Goal: Information Seeking & Learning: Learn about a topic

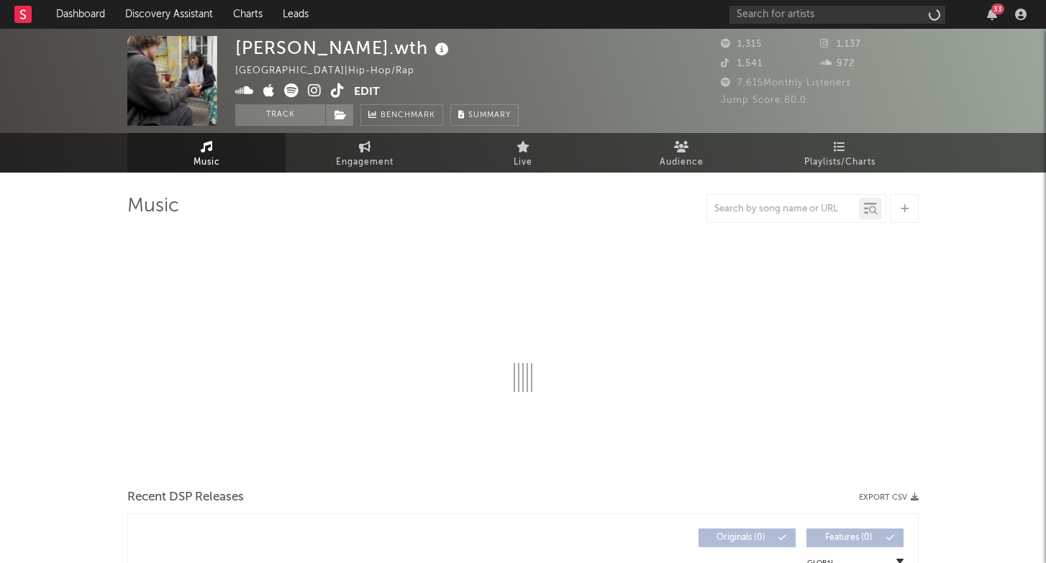
select select "6m"
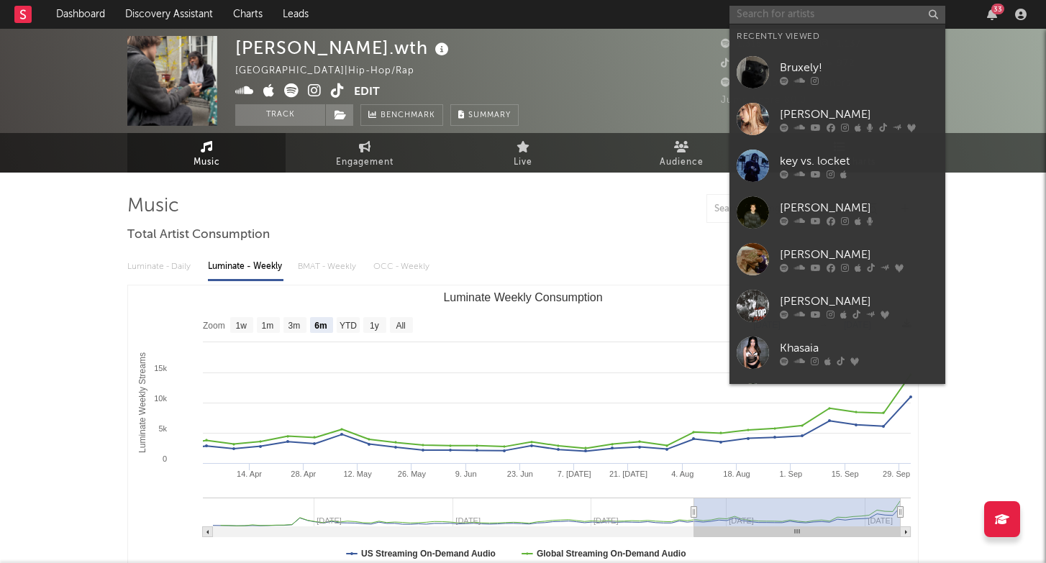
click at [875, 6] on input "text" at bounding box center [838, 15] width 216 height 18
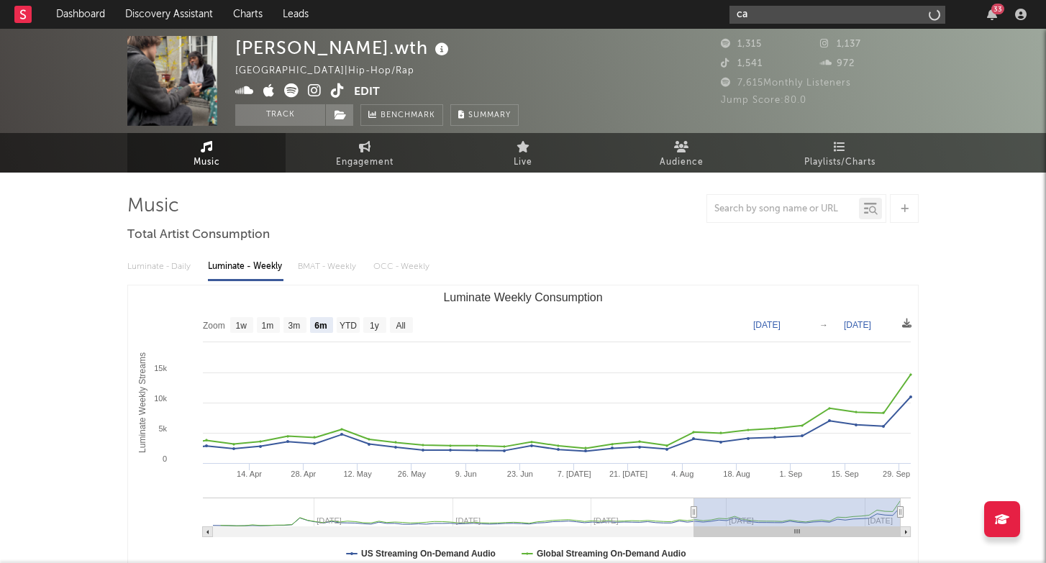
type input "c"
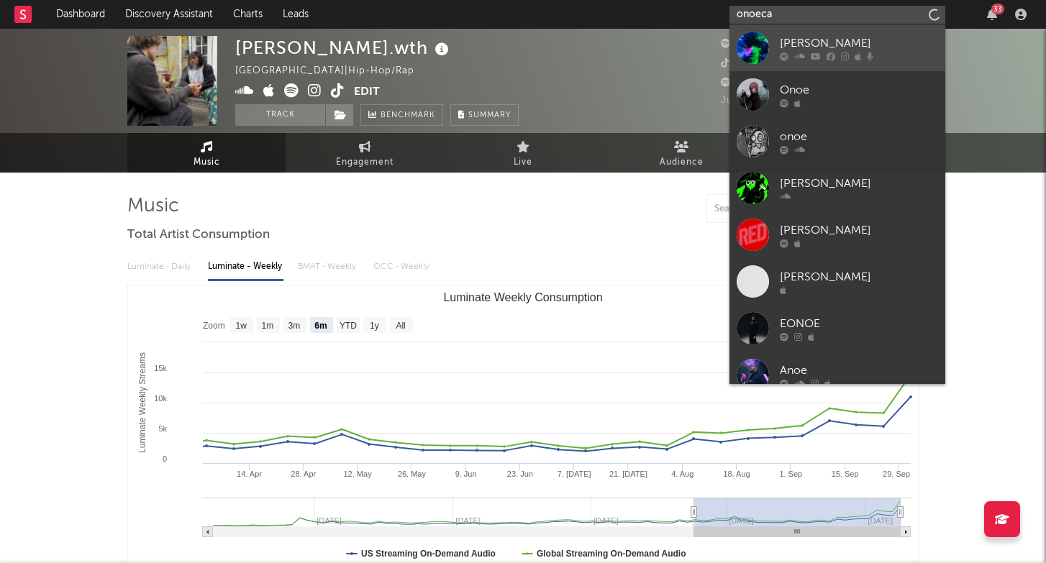
type input "onoeca"
click at [880, 45] on div "[PERSON_NAME]" at bounding box center [859, 43] width 158 height 17
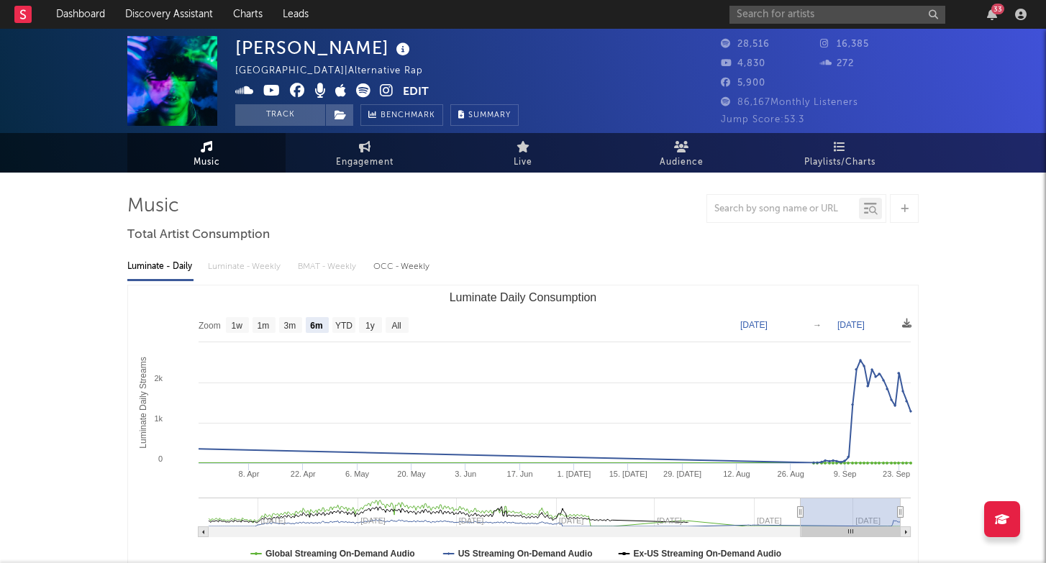
click at [325, 255] on div "Luminate - Daily Luminate - Weekly BMAT - Weekly OCC - Weekly" at bounding box center [523, 267] width 792 height 24
click at [338, 322] on text "YTD" at bounding box center [343, 326] width 17 height 10
select select "YTD"
type input "[DATE]"
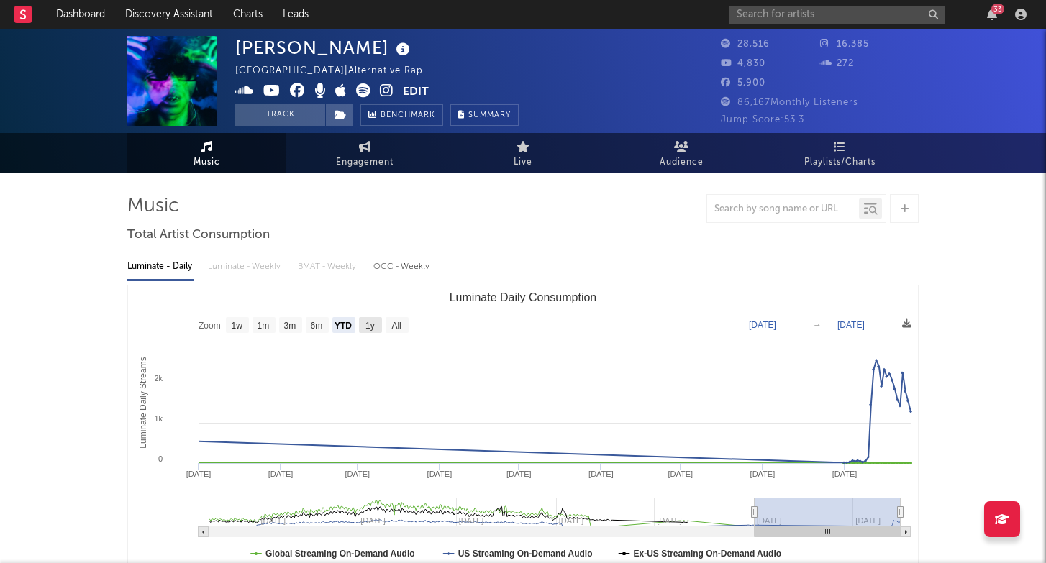
click at [365, 322] on rect "Luminate Daily Consumption" at bounding box center [370, 325] width 23 height 16
select select "1y"
type input "[DATE]"
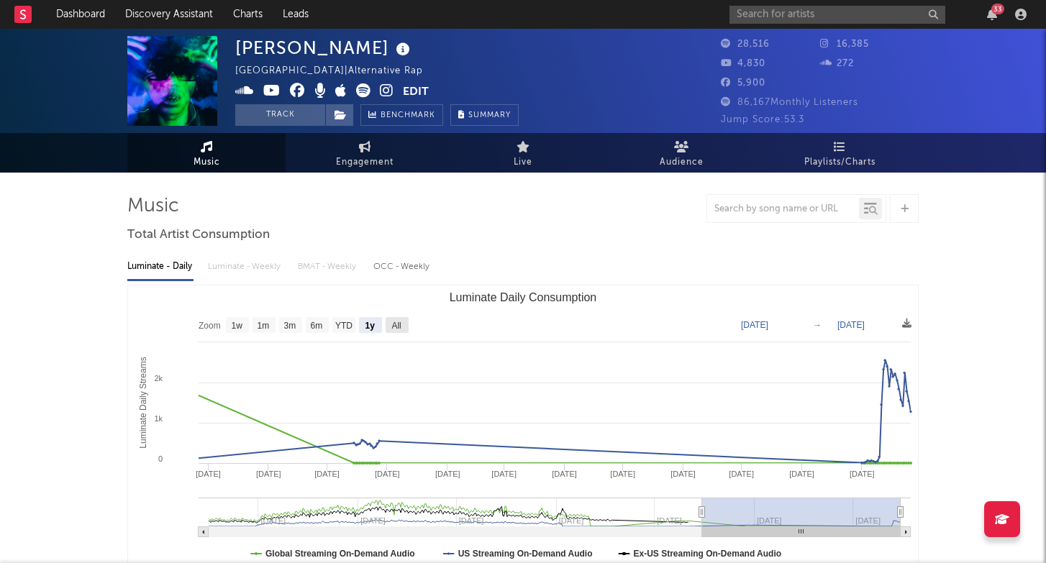
click at [393, 322] on text "All" at bounding box center [395, 326] width 9 height 10
select select "All"
type input "[DATE]"
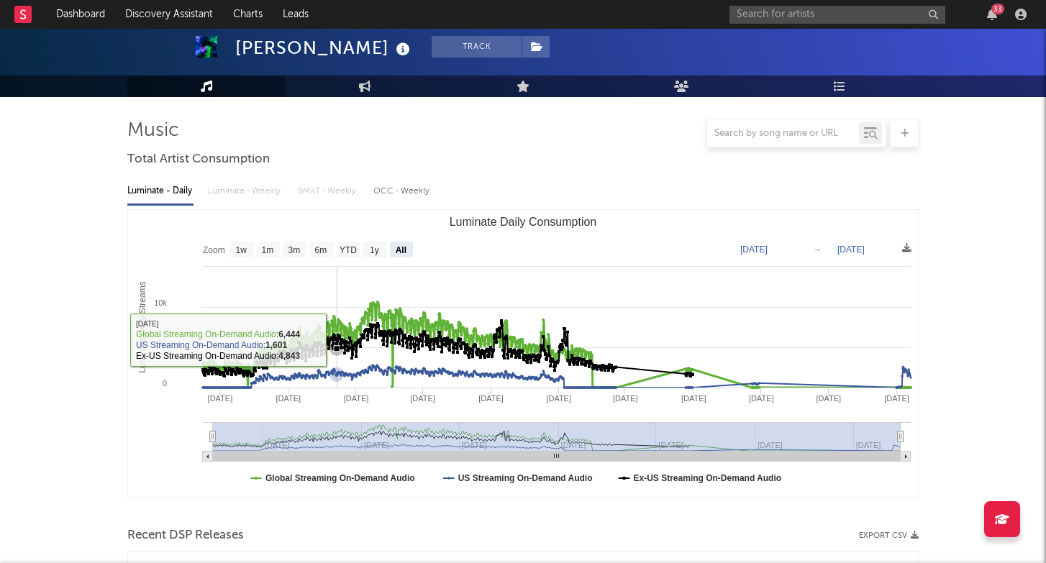
scroll to position [53, 0]
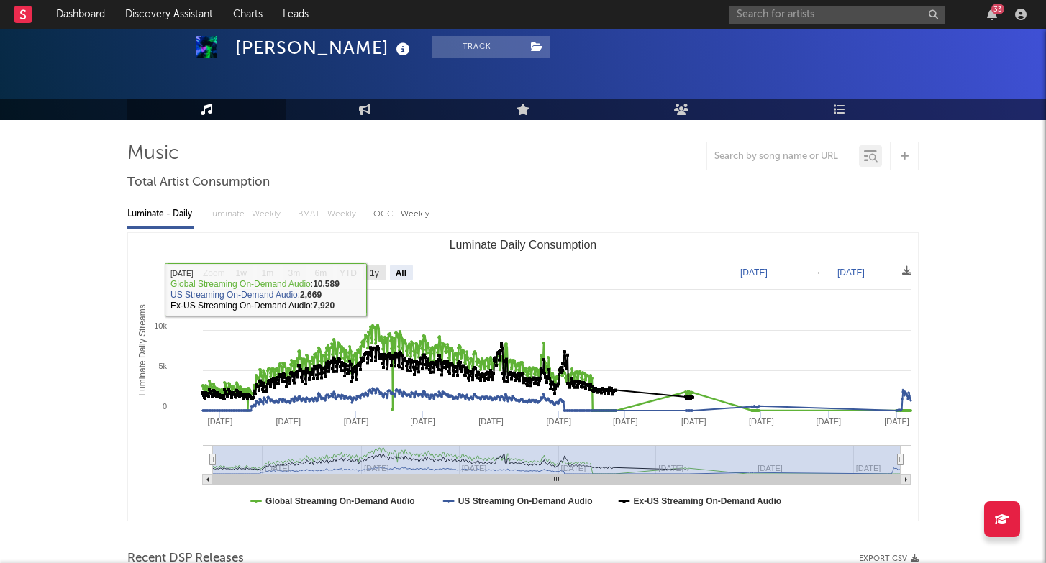
click at [378, 273] on text "1y" at bounding box center [374, 273] width 9 height 10
select select "1y"
type input "[DATE]"
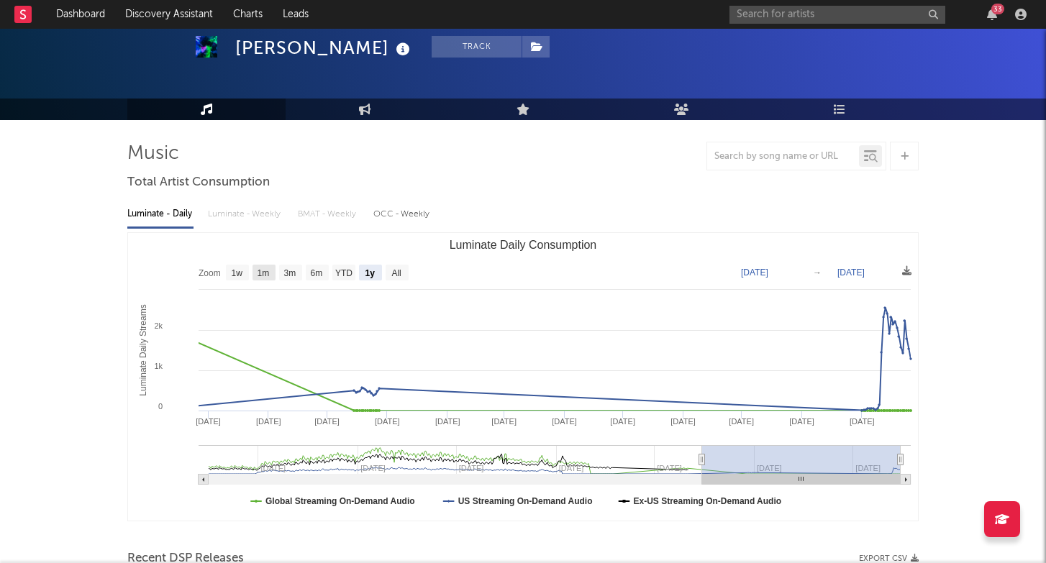
click at [269, 275] on text "1m" at bounding box center [264, 273] width 12 height 10
select select "1m"
type input "[DATE]"
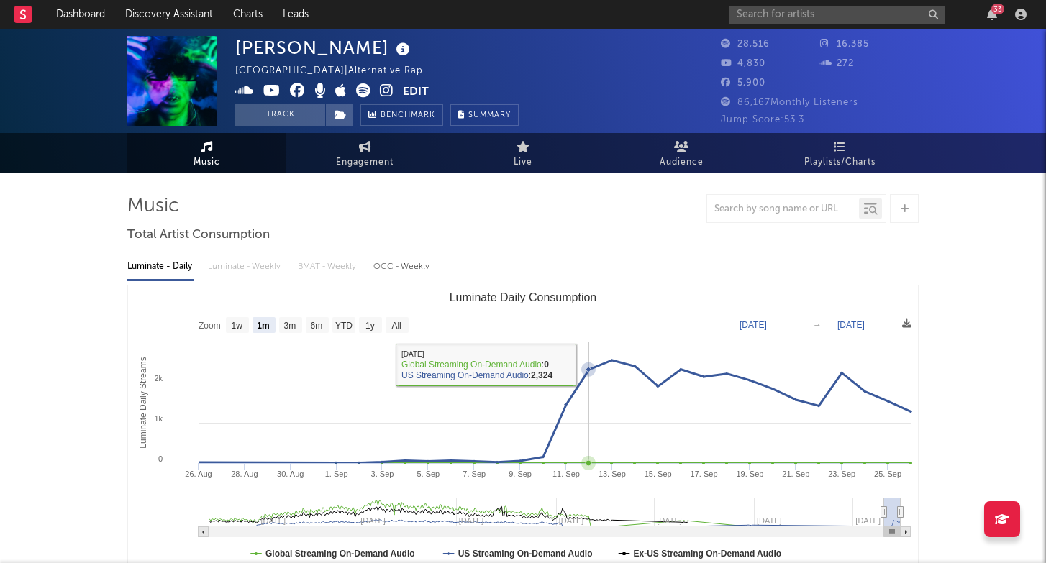
scroll to position [0, 0]
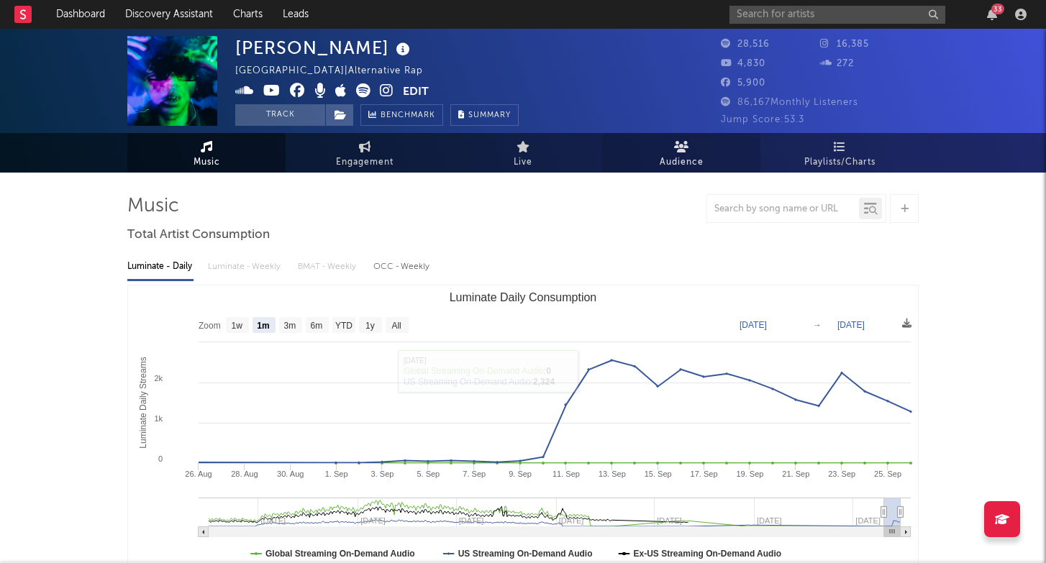
click at [689, 146] on link "Audience" at bounding box center [681, 153] width 158 height 40
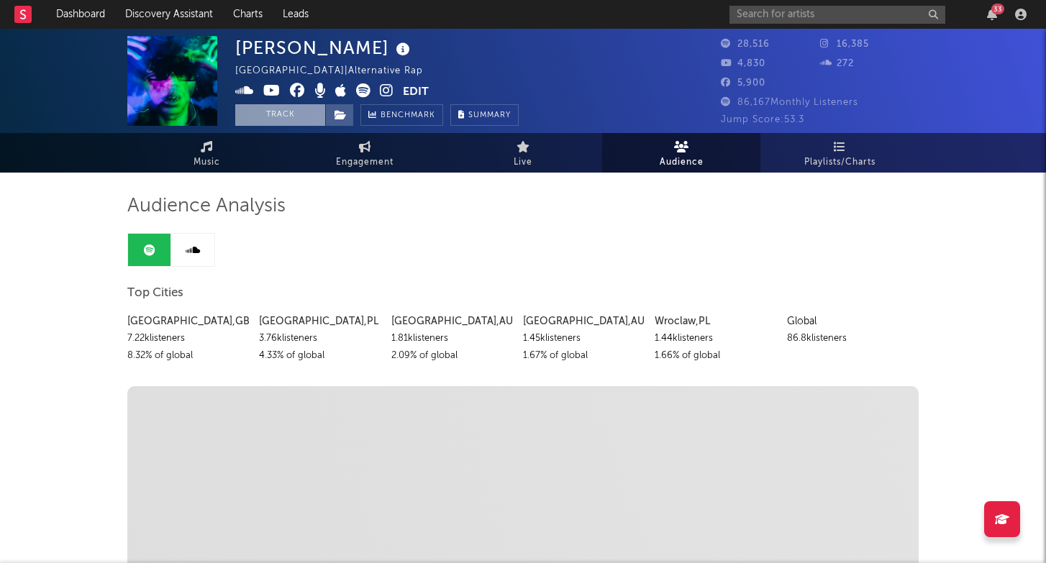
click at [311, 114] on button "Track" at bounding box center [280, 115] width 90 height 22
click at [999, 19] on div "33" at bounding box center [993, 15] width 22 height 12
click at [989, 16] on icon "button" at bounding box center [992, 15] width 10 height 12
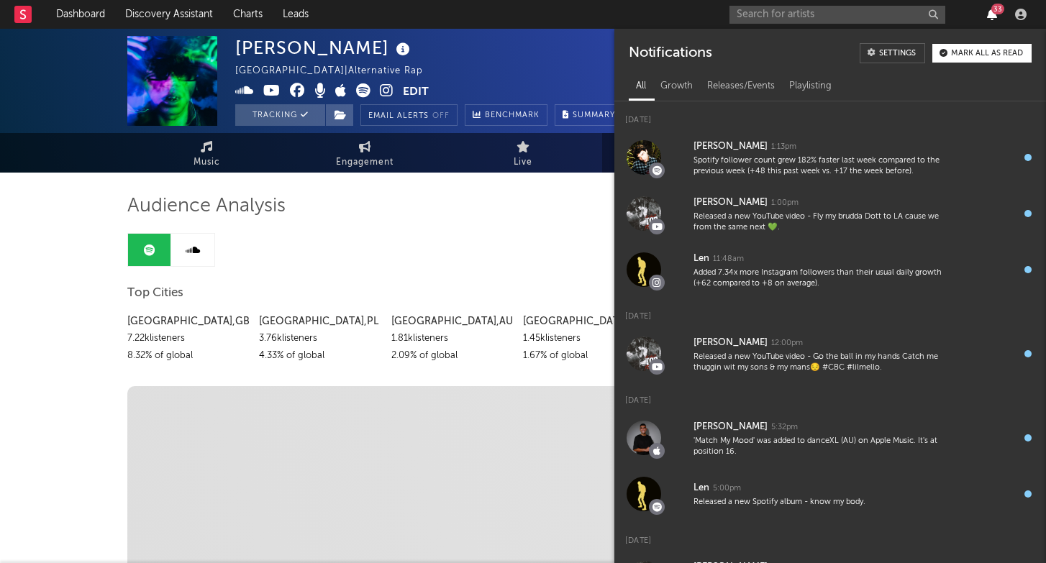
click at [989, 16] on icon "button" at bounding box center [992, 15] width 10 height 12
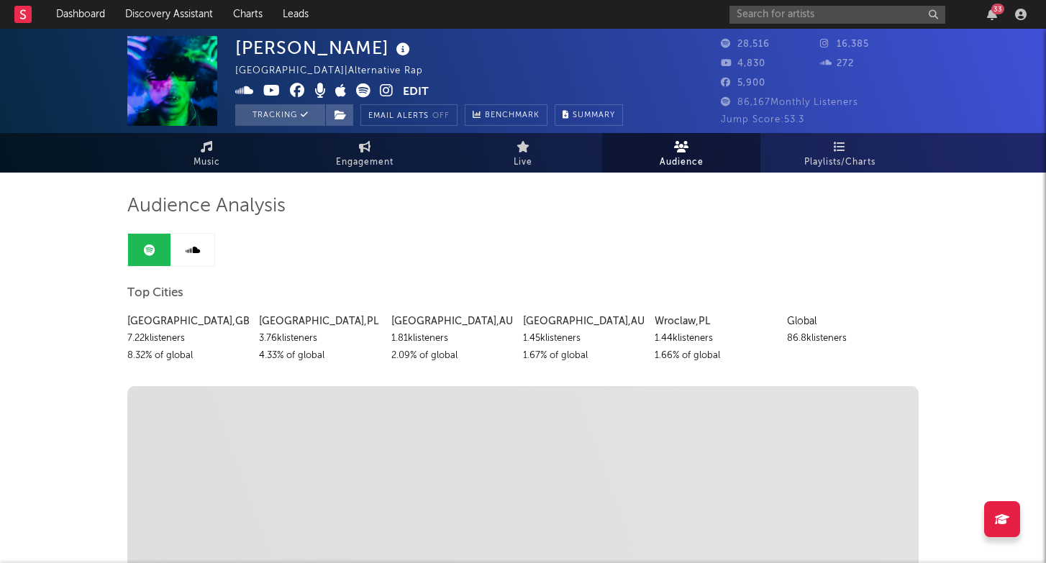
click at [75, 29] on div "[PERSON_NAME] [GEOGRAPHIC_DATA] | Alternative Rap Edit Tracking Email Alerts Of…" at bounding box center [523, 81] width 1046 height 104
click at [88, 17] on link "Dashboard" at bounding box center [80, 14] width 69 height 29
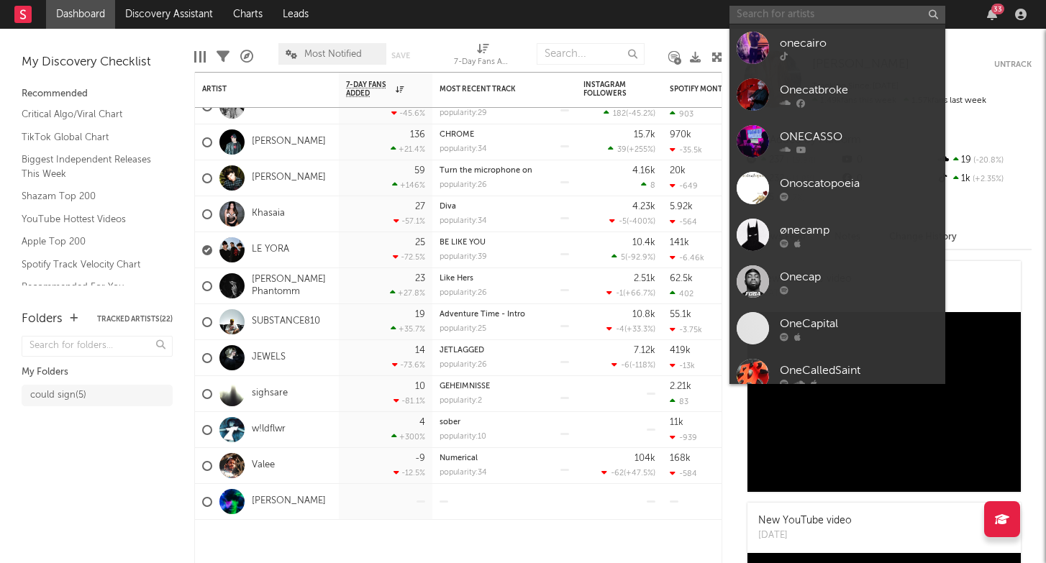
click at [788, 18] on input "text" at bounding box center [838, 15] width 216 height 18
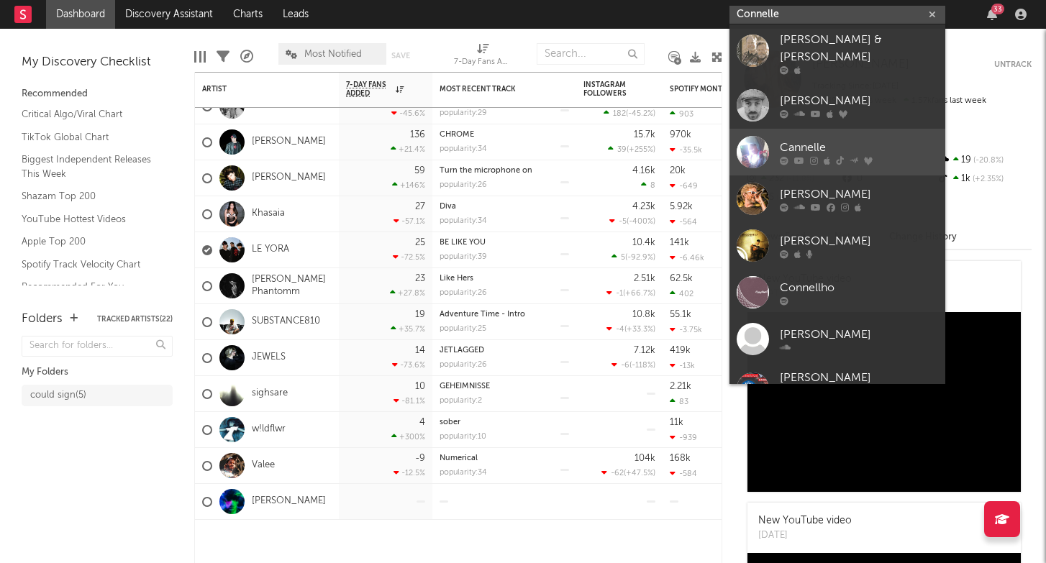
type input "Connelle"
click at [820, 139] on div "Cannelle" at bounding box center [859, 147] width 158 height 17
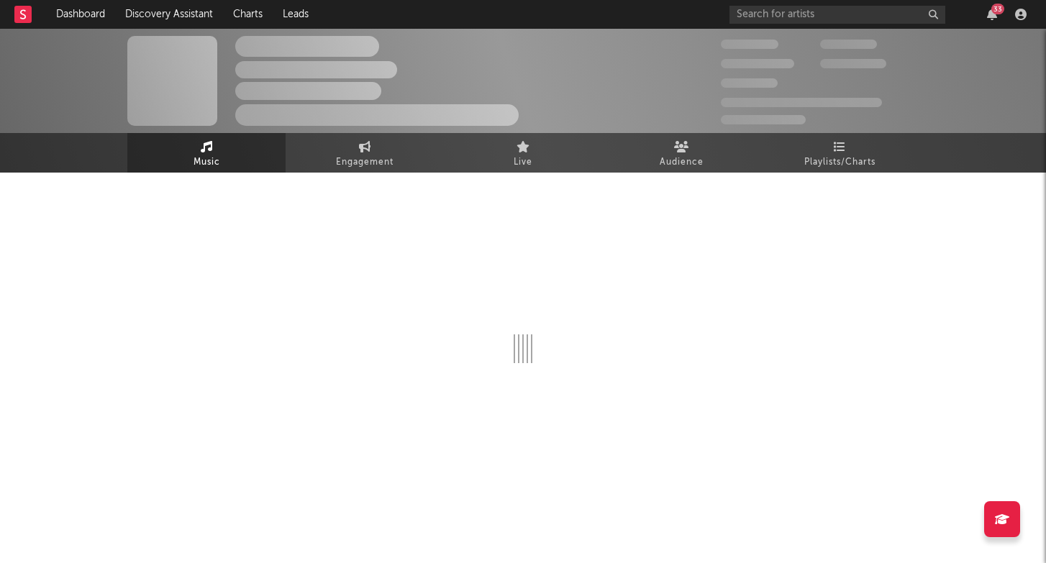
select select "1w"
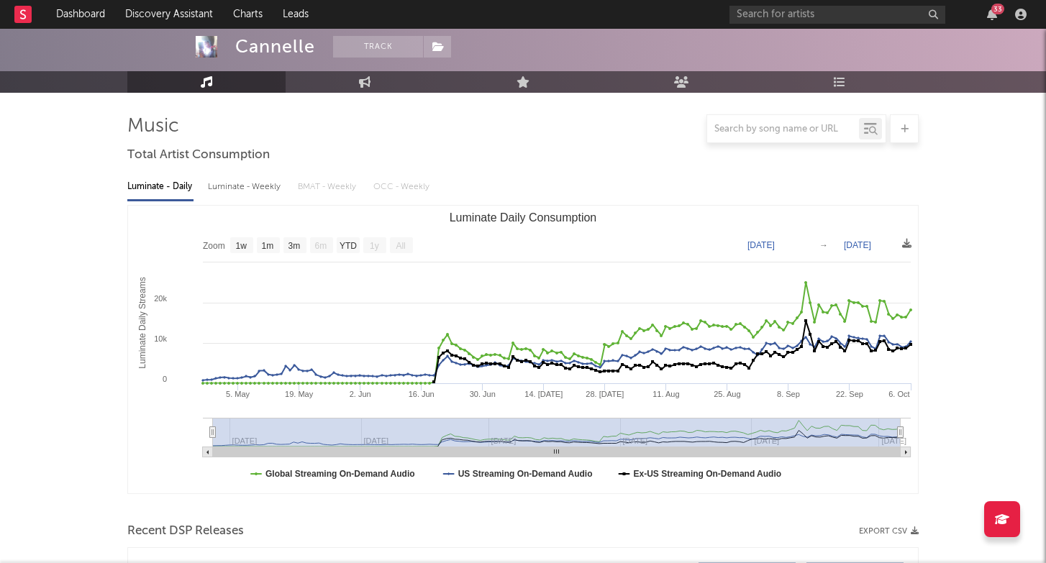
scroll to position [96, 0]
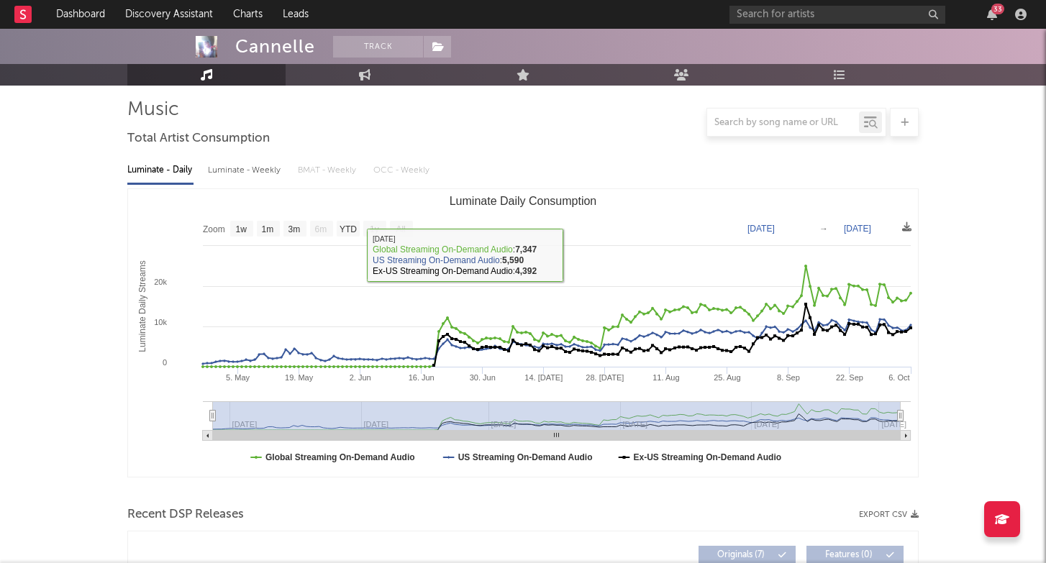
click at [277, 171] on div "Luminate - Weekly" at bounding box center [246, 170] width 76 height 24
select select "6m"
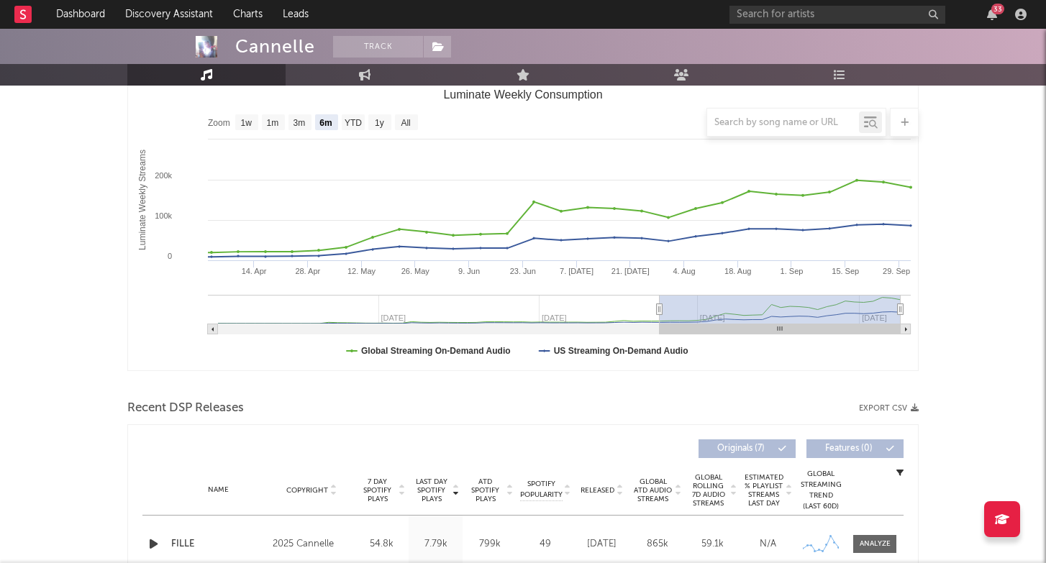
scroll to position [189, 0]
